Goal: Check status: Check status

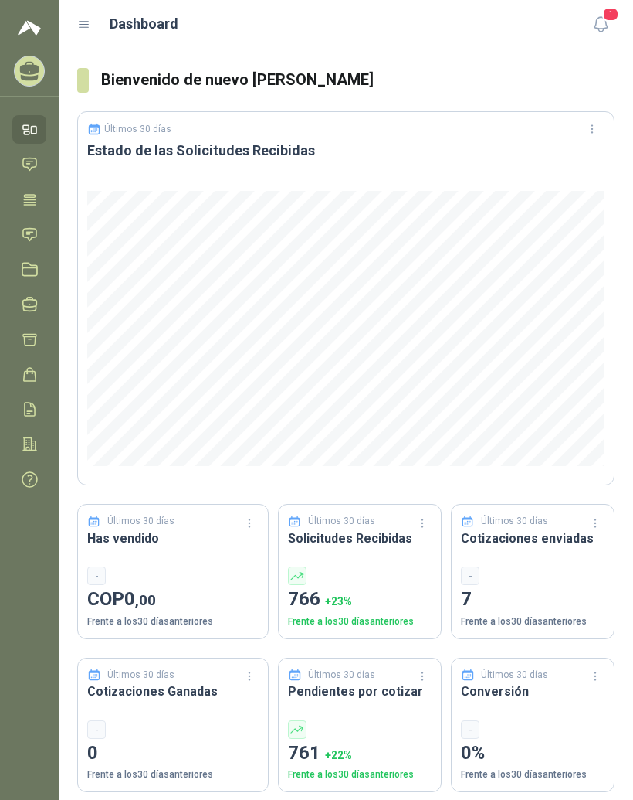
click at [86, 24] on icon at bounding box center [84, 25] width 14 height 14
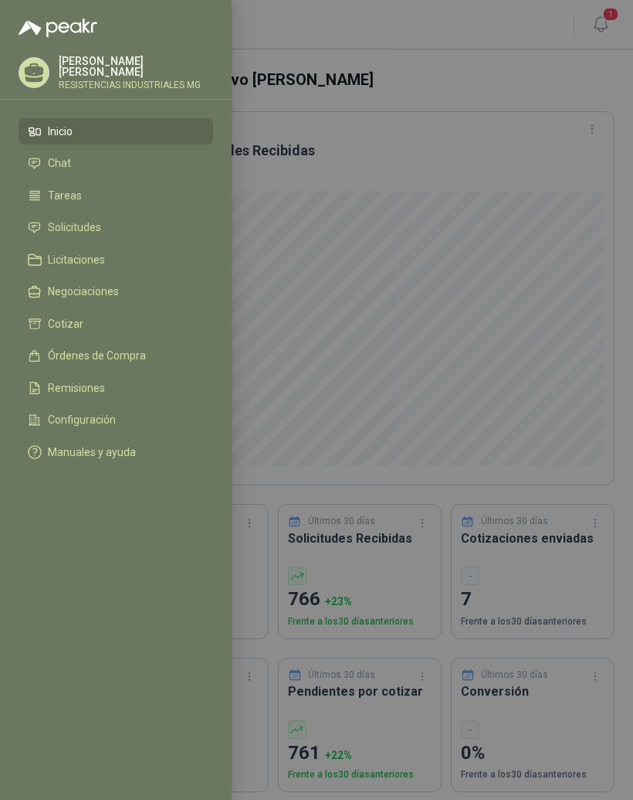
click at [121, 229] on li "Solicitudes" at bounding box center [116, 228] width 176 height 14
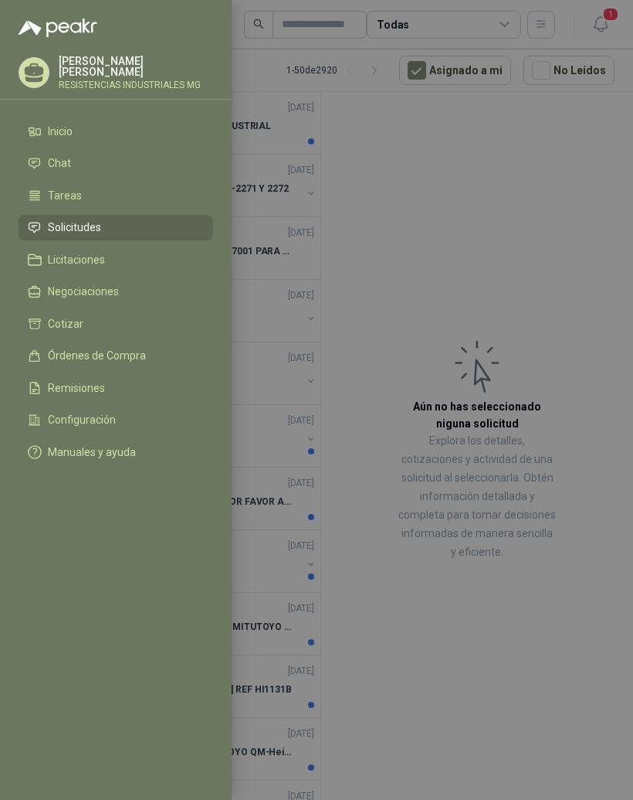
click at [496, 253] on div at bounding box center [316, 400] width 633 height 800
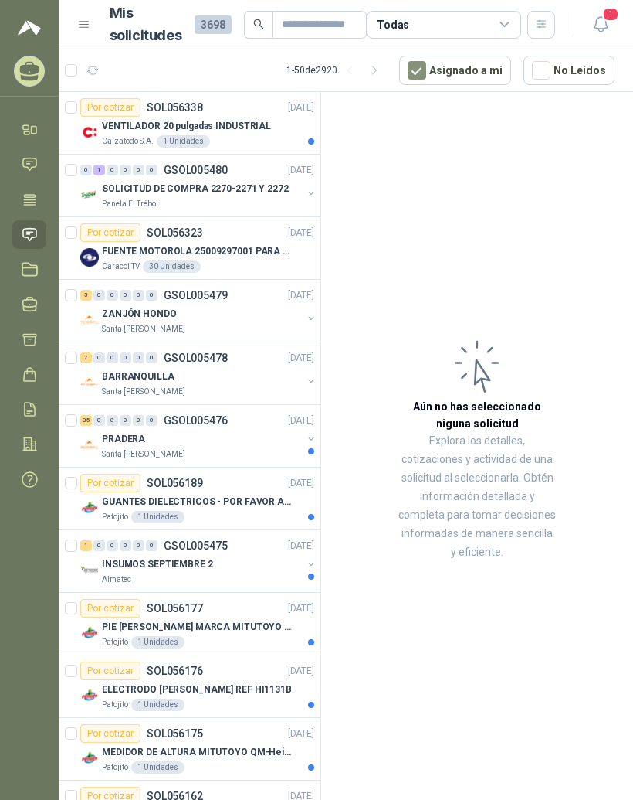
click at [103, 124] on p "VENTILADOR 20 pulgadas INDUSTRIAL" at bounding box center [186, 126] width 169 height 15
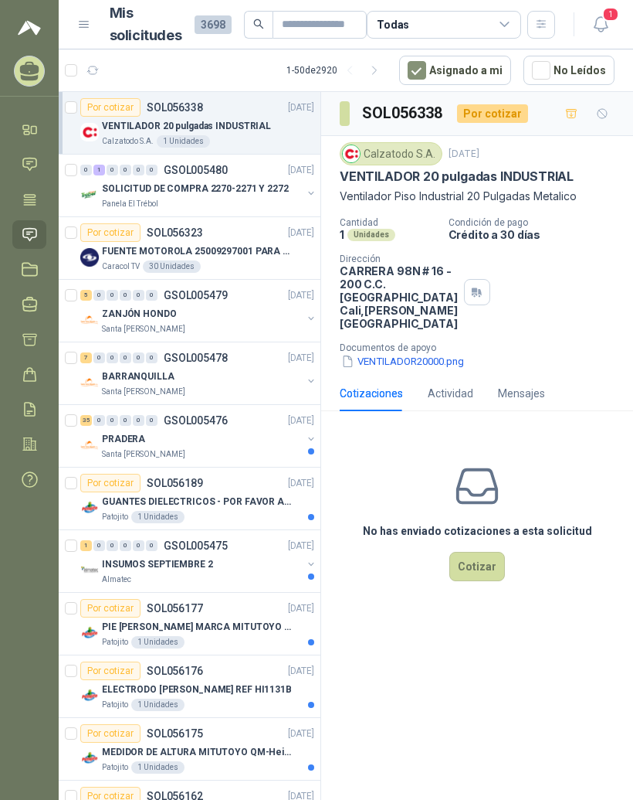
click at [409, 369] on button "VENTILADOR20000.png" at bounding box center [403, 361] width 126 height 16
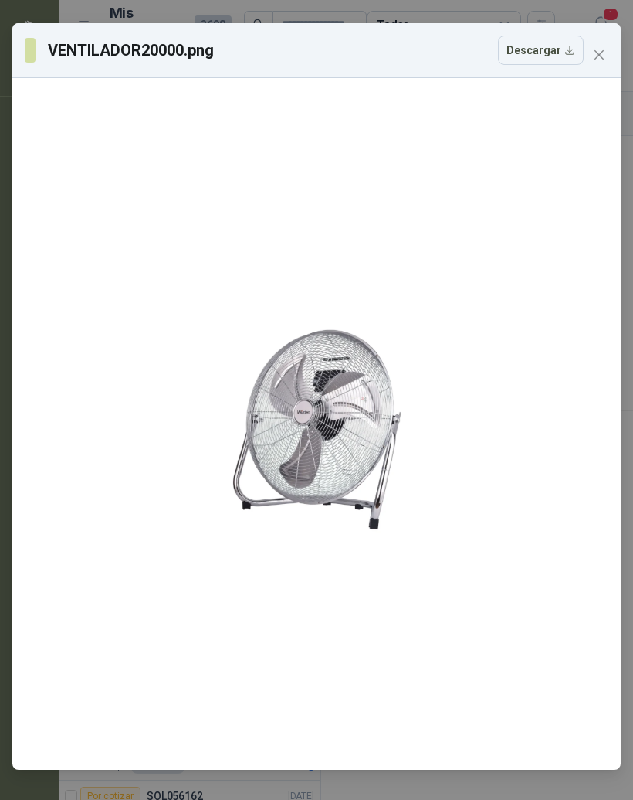
click at [602, 60] on icon "close" at bounding box center [599, 55] width 12 height 12
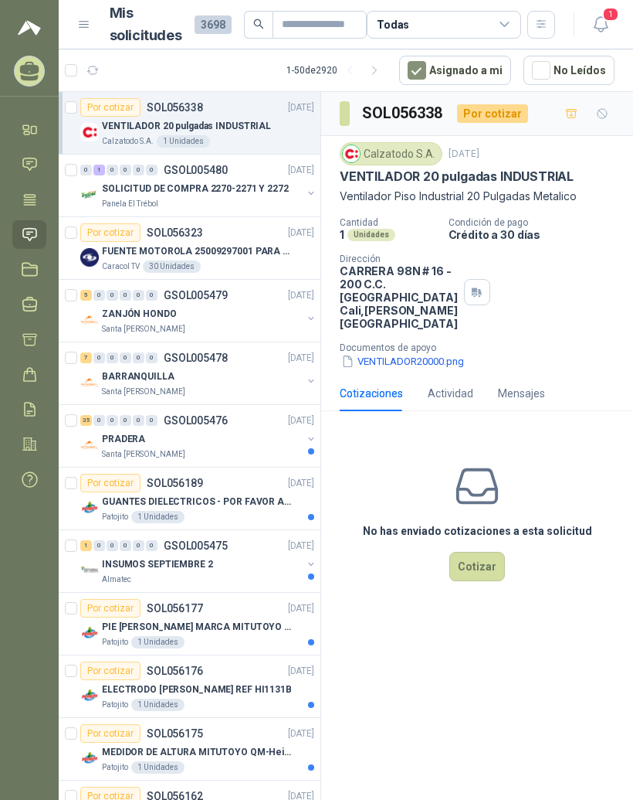
click at [420, 369] on button "VENTILADOR20000.png" at bounding box center [403, 361] width 126 height 16
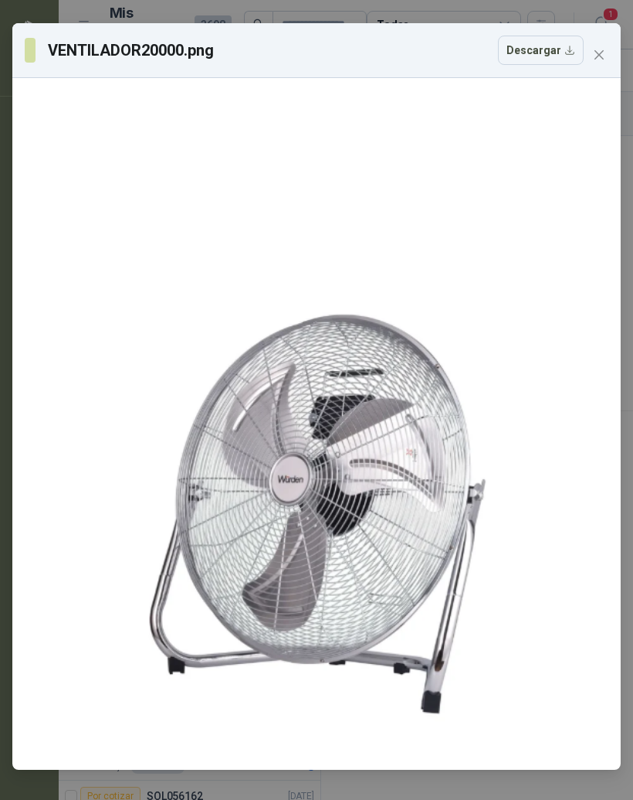
click at [597, 63] on button "Close" at bounding box center [599, 54] width 25 height 25
